Goal: Complete application form: Complete application form

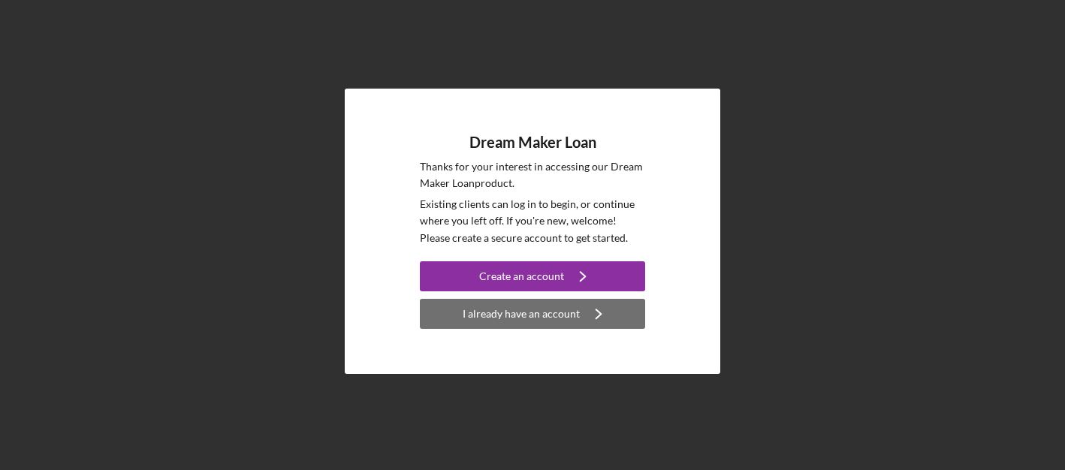
click at [527, 315] on div "I already have an account" at bounding box center [521, 314] width 117 height 30
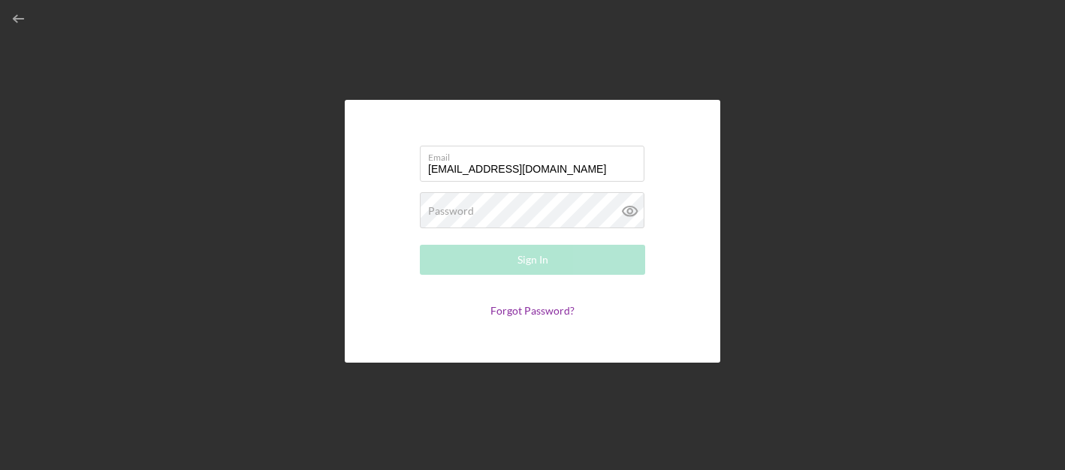
type input "[EMAIL_ADDRESS][DOMAIN_NAME]"
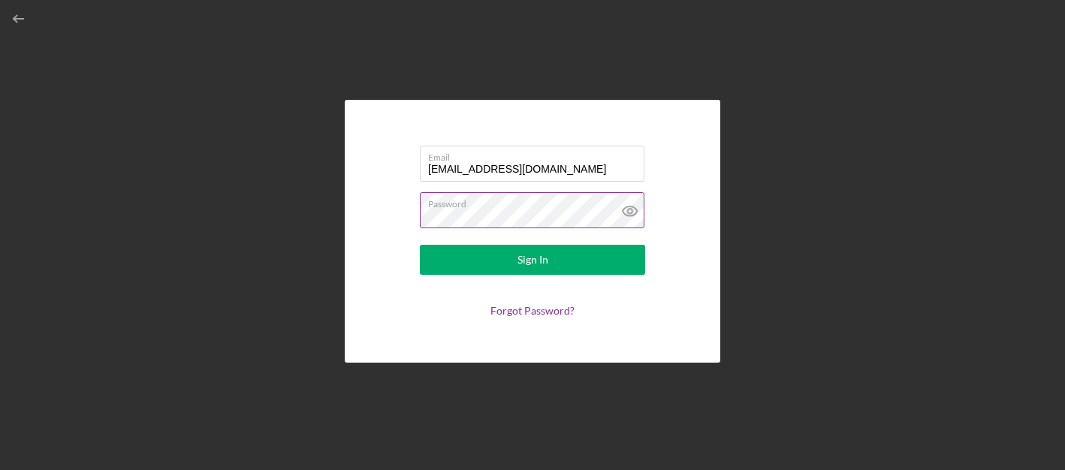
click at [633, 211] on icon at bounding box center [630, 211] width 38 height 38
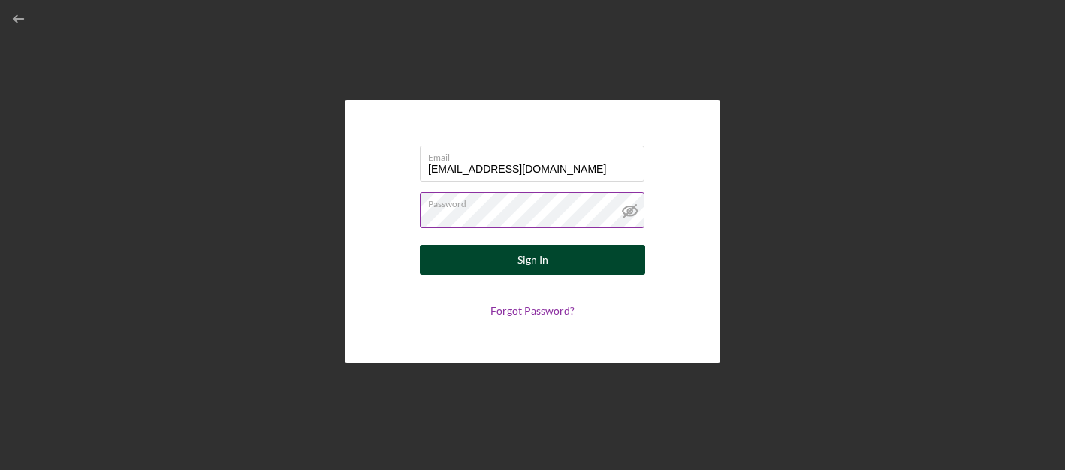
click at [533, 262] on div "Sign In" at bounding box center [532, 260] width 31 height 30
